Goal: Navigation & Orientation: Find specific page/section

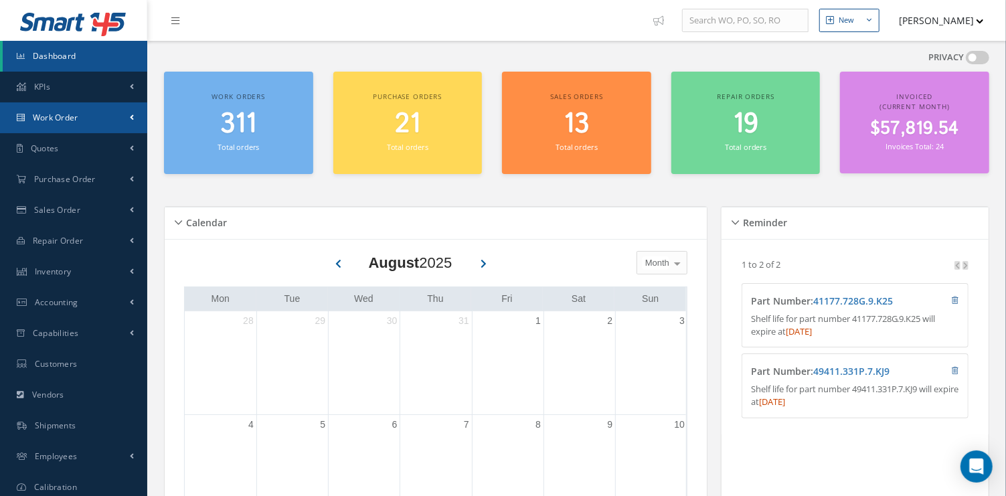
click at [103, 108] on link "Work Order" at bounding box center [73, 117] width 147 height 31
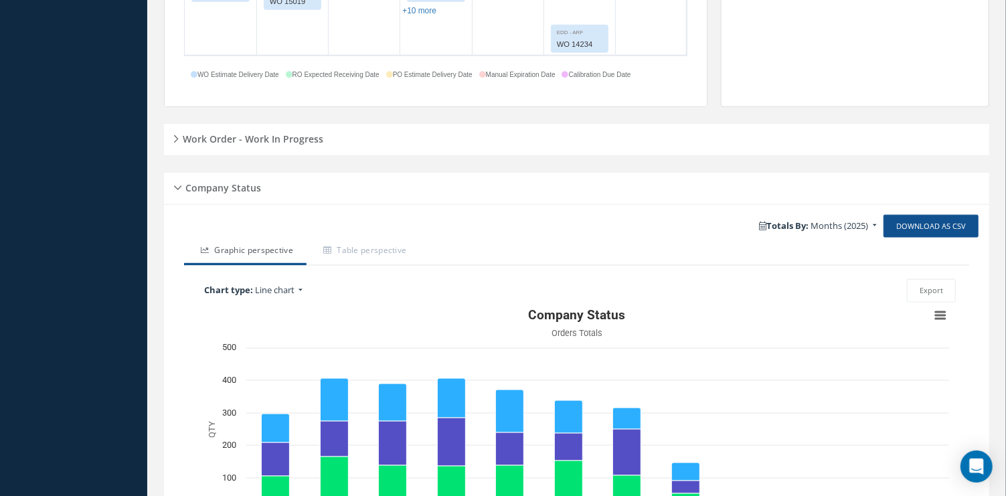
scroll to position [966, 0]
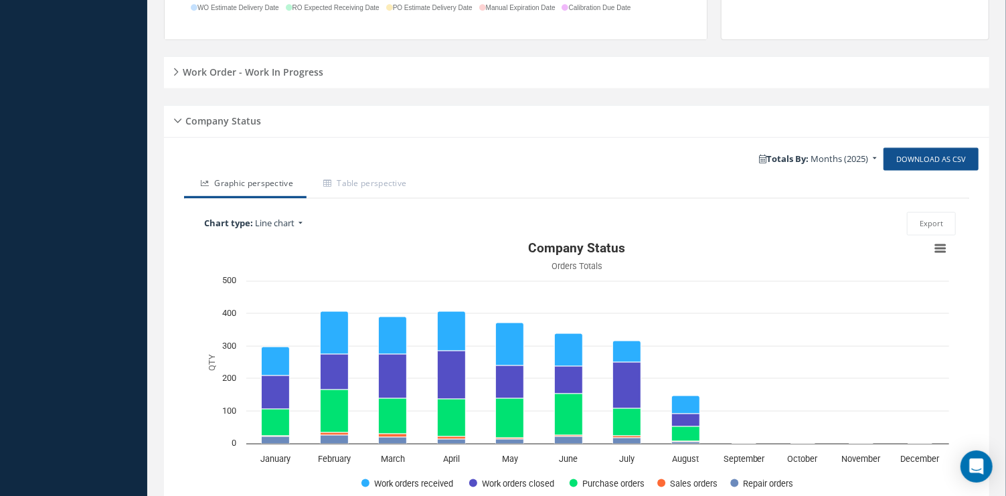
click at [179, 67] on h5 "Work Order - Work In Progress" at bounding box center [251, 70] width 145 height 16
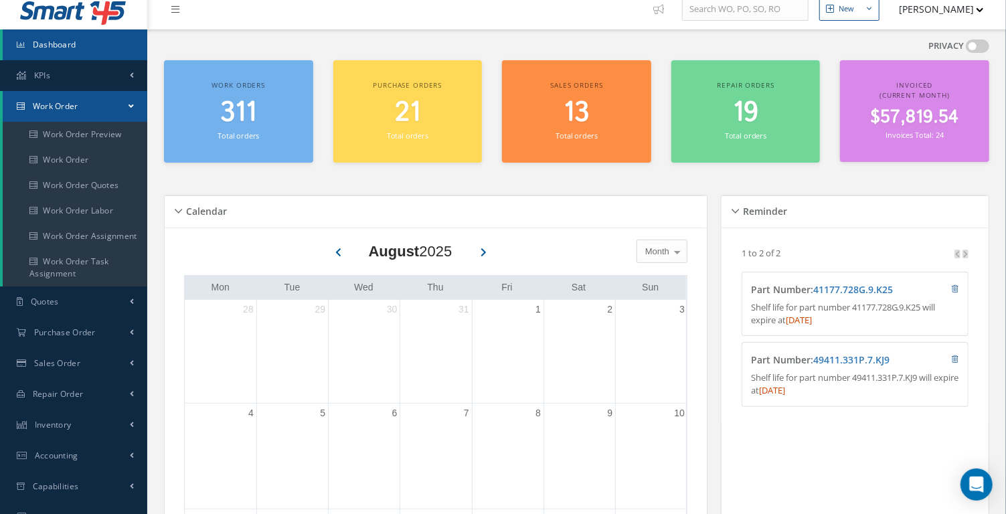
scroll to position [0, 0]
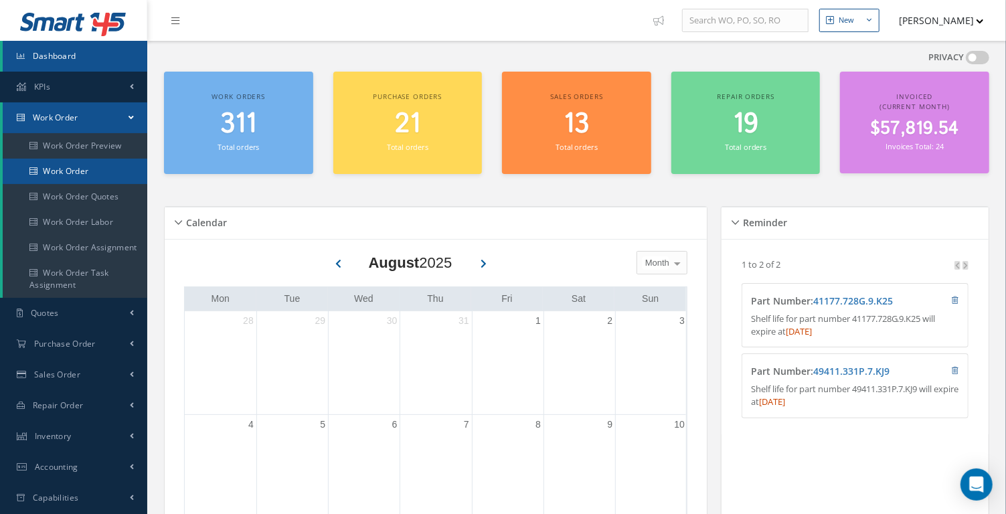
click at [81, 180] on link "Work Order" at bounding box center [75, 171] width 145 height 25
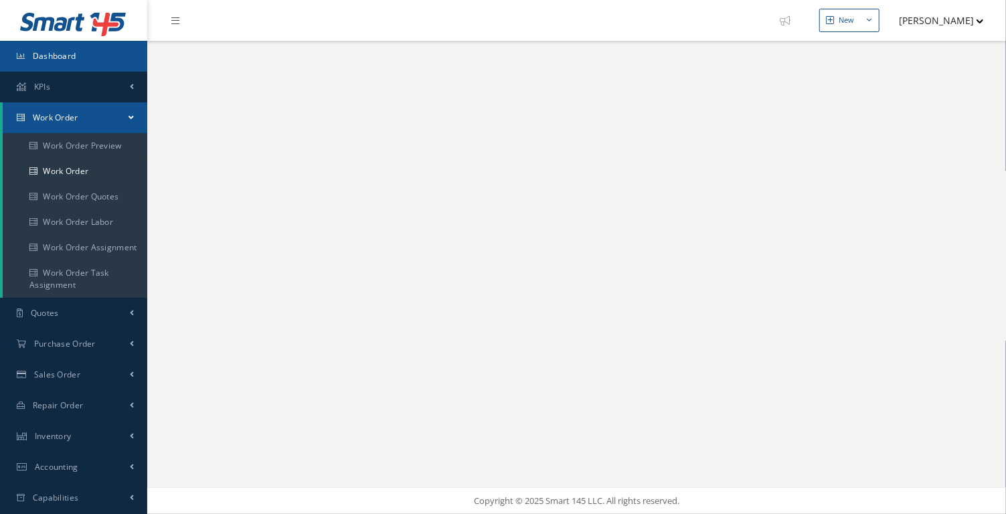
click at [64, 56] on span "Dashboard" at bounding box center [54, 55] width 43 height 11
